Goal: Task Accomplishment & Management: Use online tool/utility

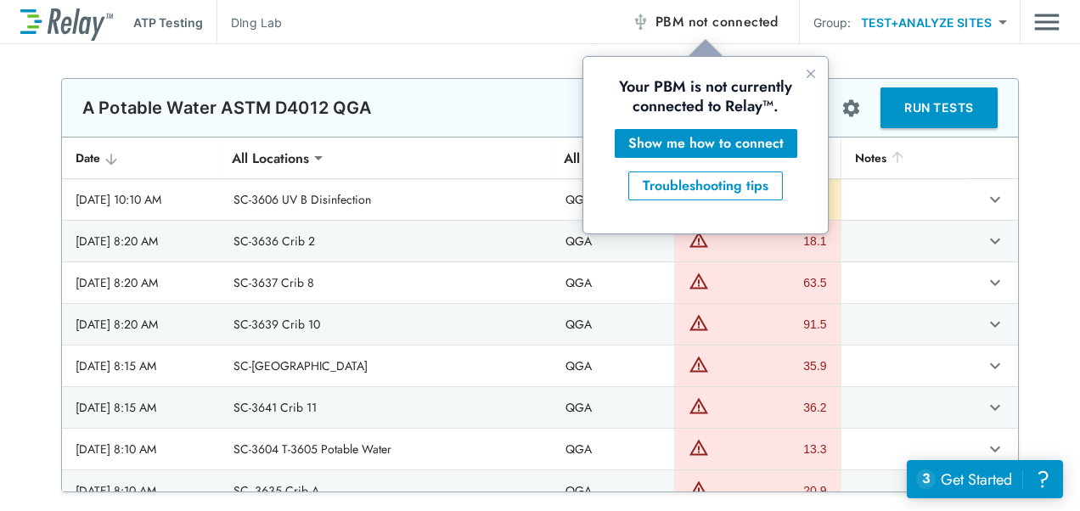
click at [699, 12] on span "not connected" at bounding box center [733, 22] width 90 height 20
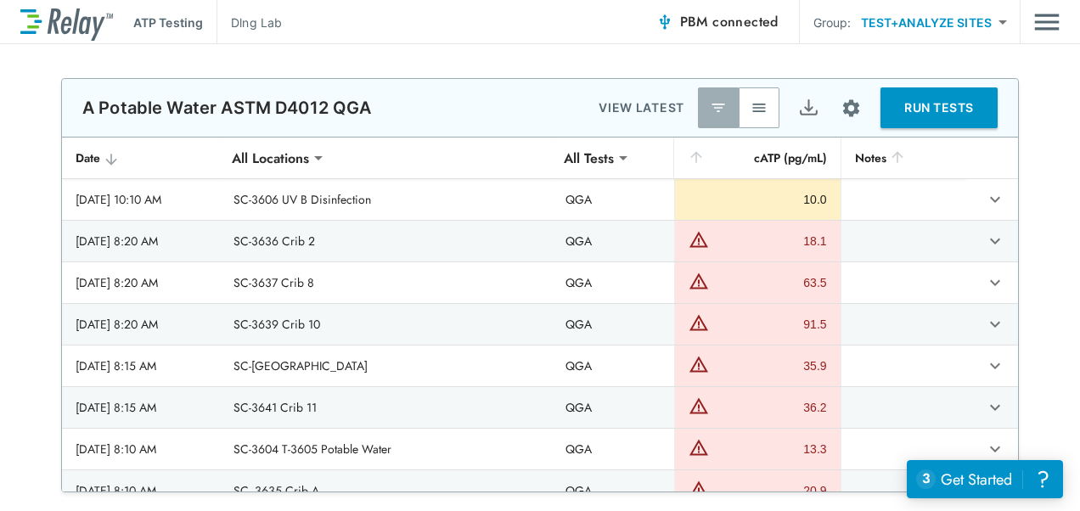
click at [728, 27] on span "connected" at bounding box center [745, 22] width 66 height 20
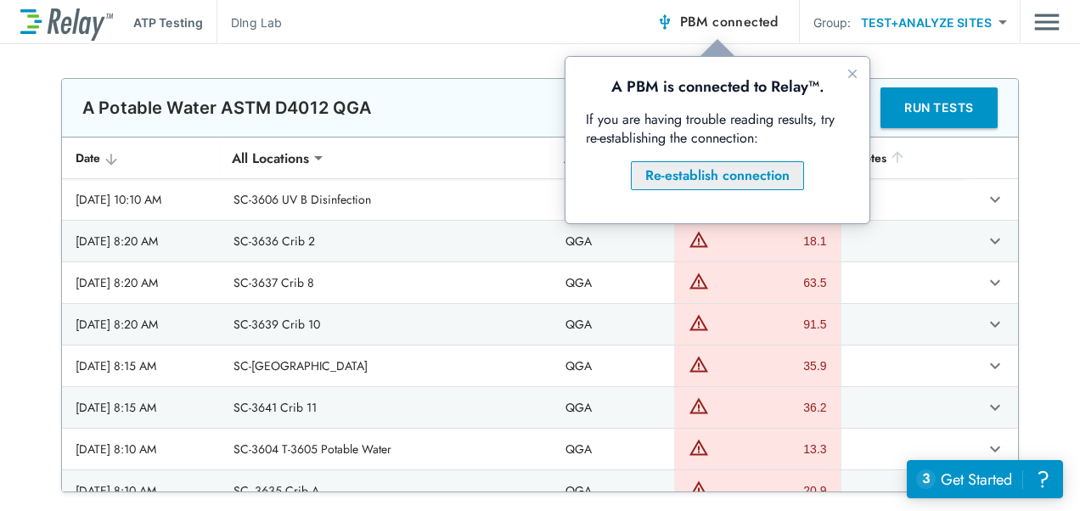
click at [658, 178] on div "Re-establish connection" at bounding box center [717, 176] width 144 height 20
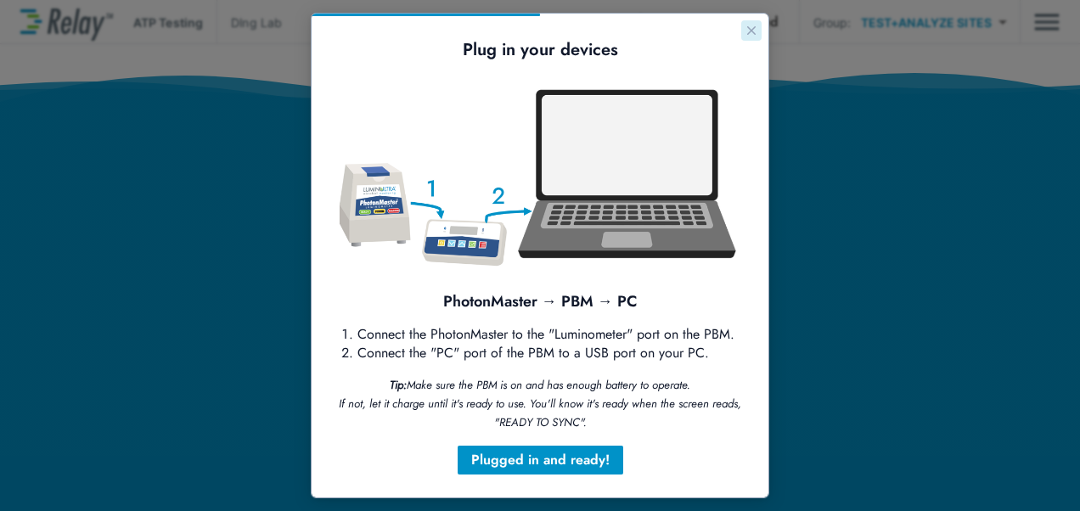
click at [744, 26] on icon "Close guide" at bounding box center [751, 31] width 14 height 14
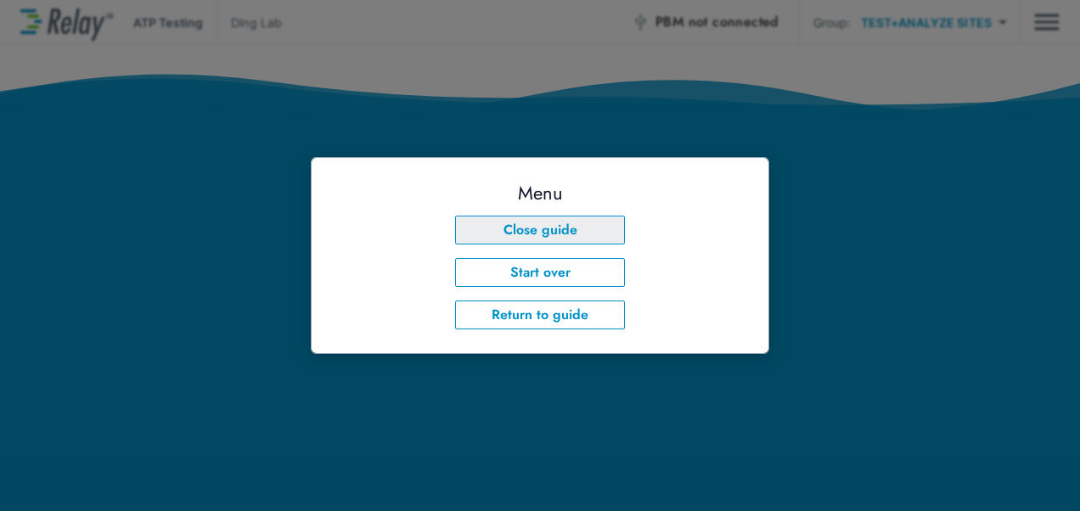
click at [575, 239] on button "Close guide" at bounding box center [540, 230] width 170 height 29
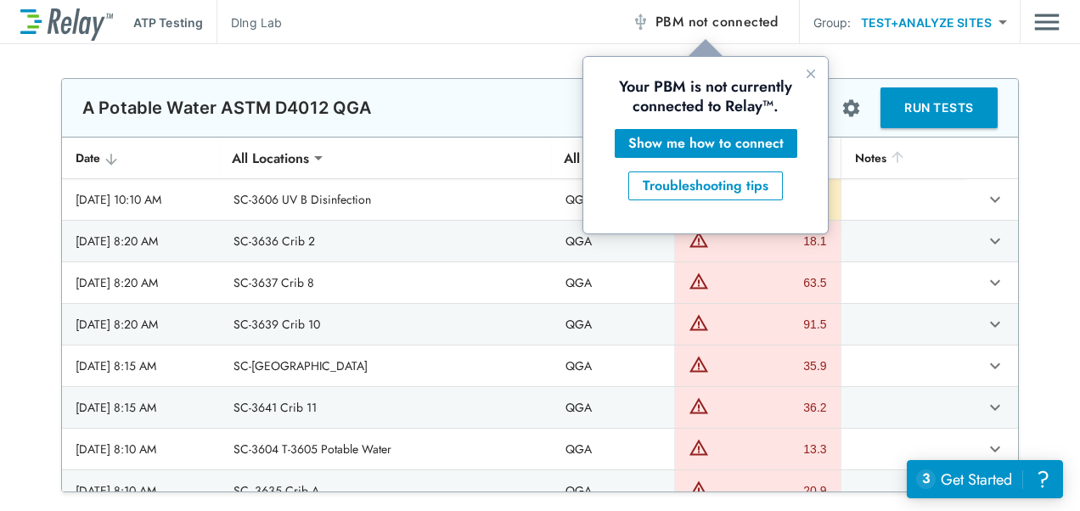
click at [731, 24] on span "not connected" at bounding box center [733, 22] width 90 height 20
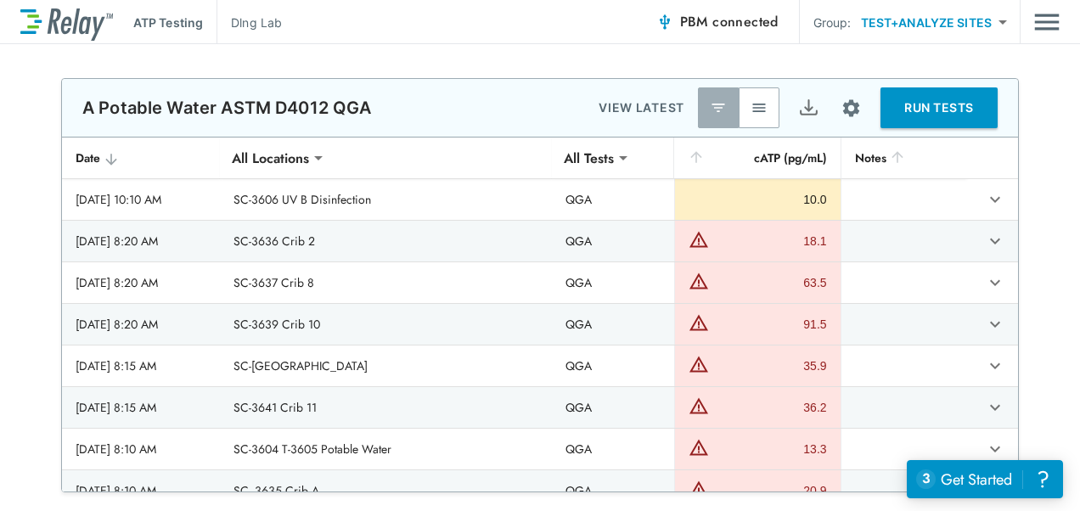
click at [918, 104] on button "RUN TESTS" at bounding box center [938, 107] width 117 height 41
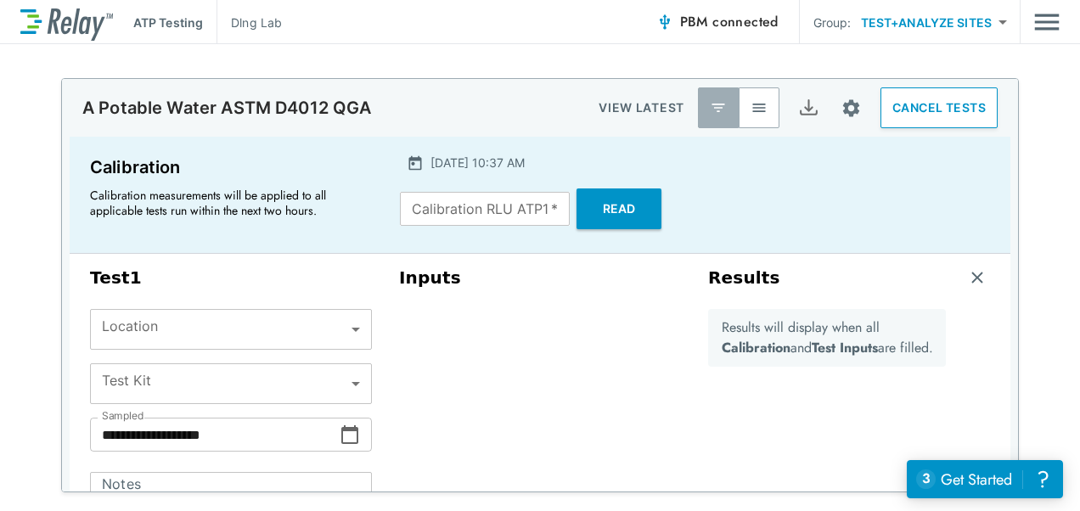
click at [346, 328] on body "**********" at bounding box center [540, 255] width 1080 height 511
